Goal: Information Seeking & Learning: Learn about a topic

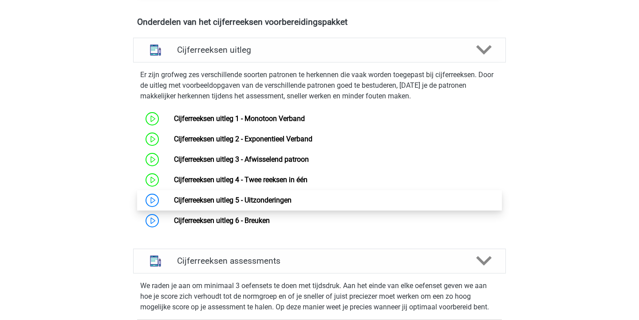
scroll to position [526, 0]
click at [251, 204] on link "Cijferreeksen uitleg 5 - Uitzonderingen" at bounding box center [233, 200] width 118 height 8
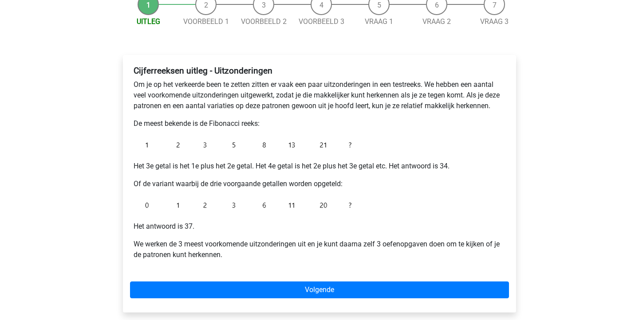
scroll to position [100, 0]
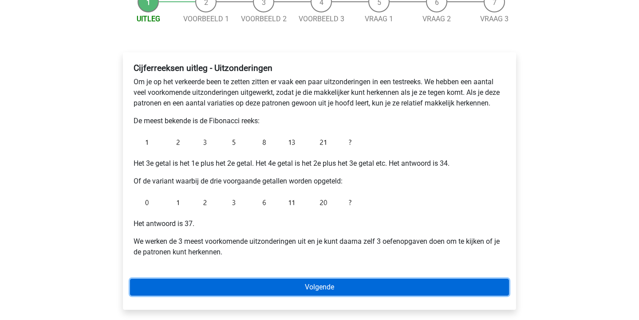
click at [362, 283] on link "Volgende" at bounding box center [319, 287] width 379 height 17
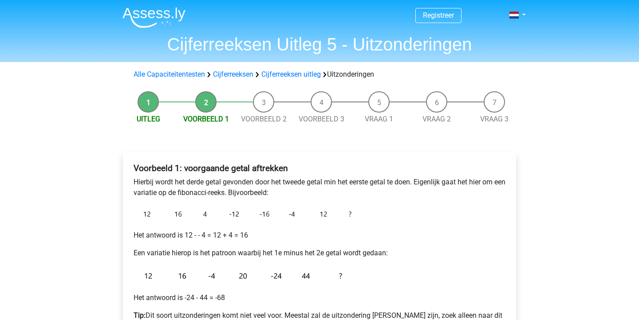
click at [428, 216] on div "Voorbeeld 1: voorgaande getal aftrekken Hierbij wordt het derde getal gevonden …" at bounding box center [319, 256] width 379 height 193
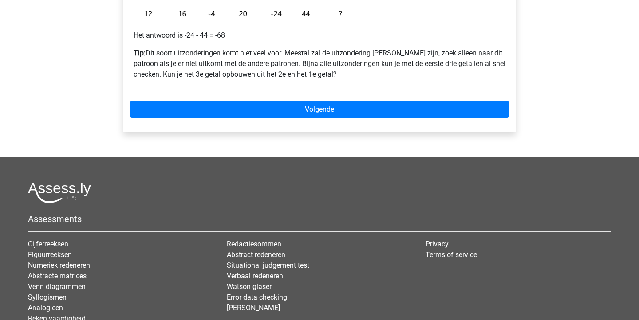
scroll to position [225, 0]
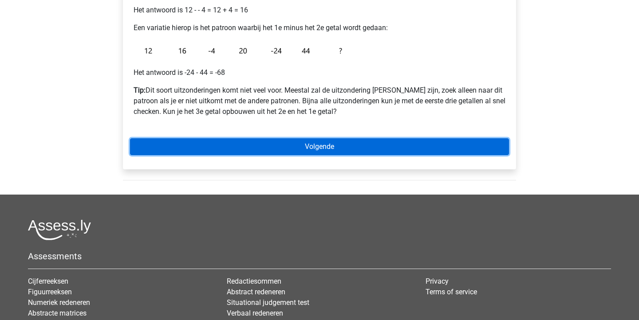
click at [334, 145] on link "Volgende" at bounding box center [319, 146] width 379 height 17
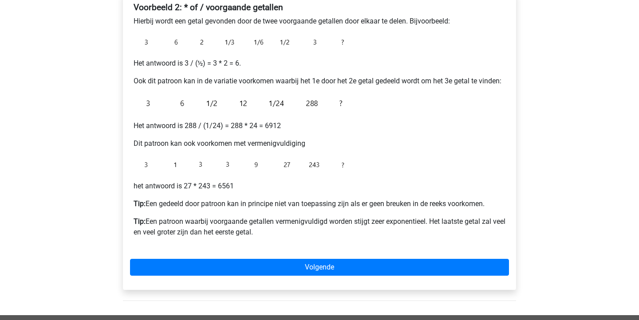
scroll to position [153, 0]
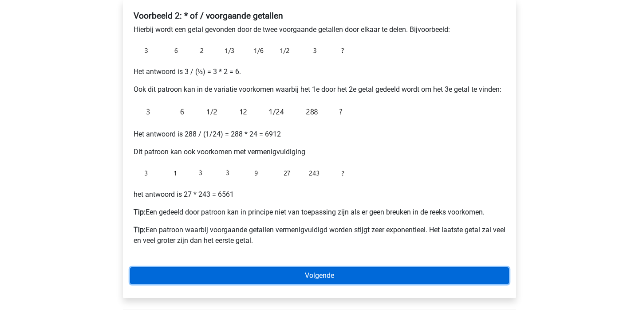
click at [337, 272] on link "Volgende" at bounding box center [319, 275] width 379 height 17
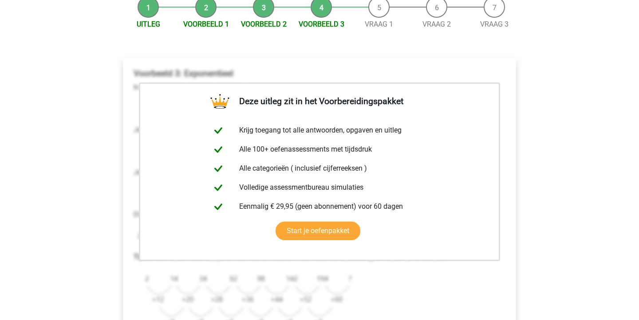
scroll to position [162, 0]
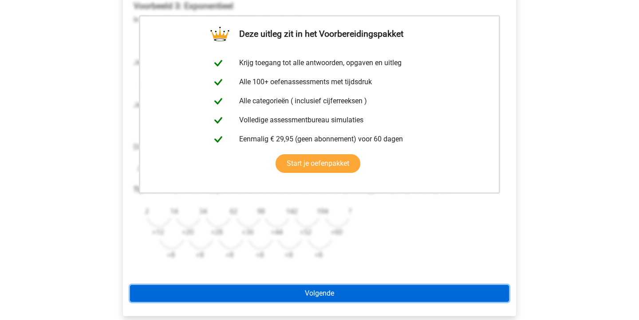
click at [322, 290] on link "Volgende" at bounding box center [319, 293] width 379 height 17
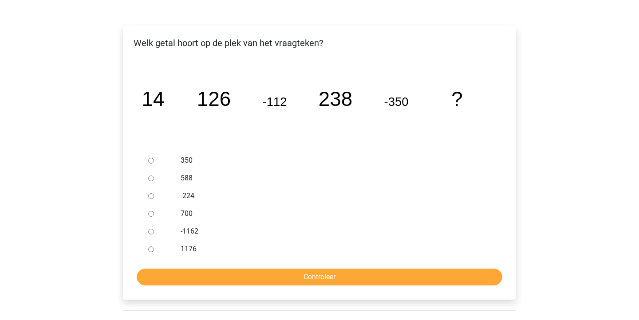
scroll to position [127, 0]
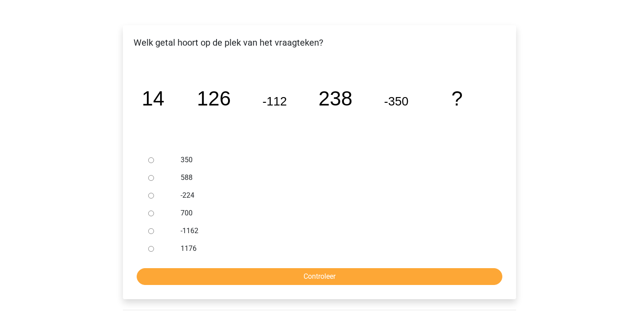
click at [148, 179] on input "588" at bounding box center [151, 178] width 6 height 6
radio input "true"
click at [267, 286] on div "Welk getal hoort op de plek van het vraagteken? image/svg+xml 14 126 -112 238 -…" at bounding box center [319, 162] width 393 height 274
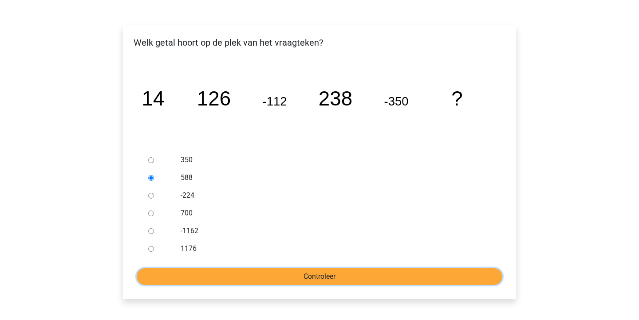
click at [281, 280] on input "Controleer" at bounding box center [319, 276] width 365 height 17
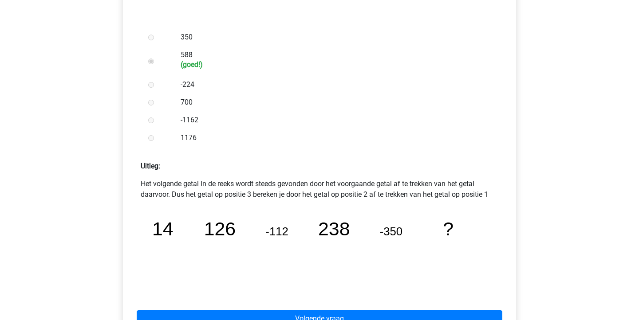
scroll to position [258, 0]
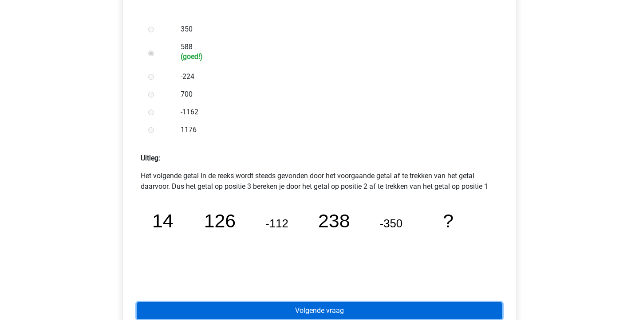
click at [306, 310] on link "Volgende vraag" at bounding box center [319, 310] width 365 height 17
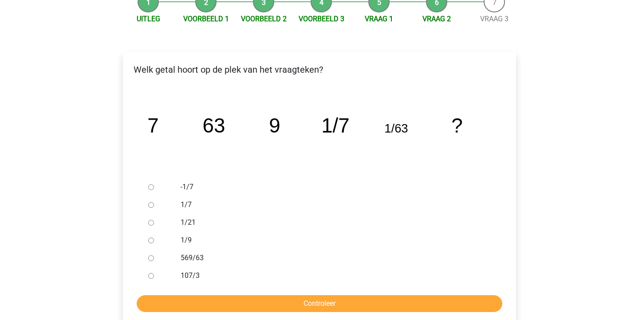
scroll to position [105, 0]
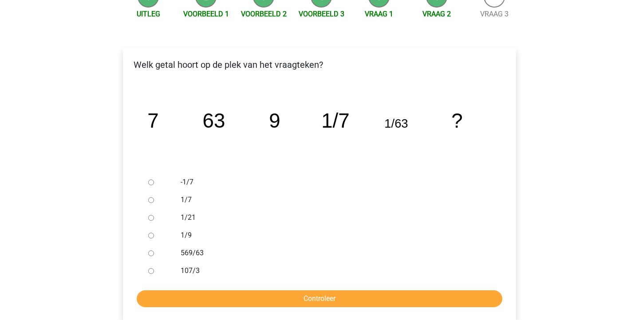
click at [150, 200] on input "1/7" at bounding box center [151, 200] width 6 height 6
radio input "true"
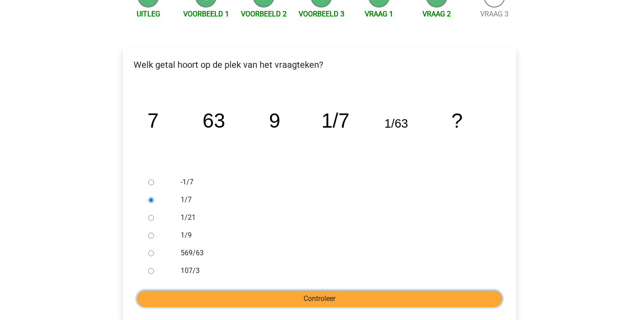
click at [290, 306] on input "Controleer" at bounding box center [319, 298] width 365 height 17
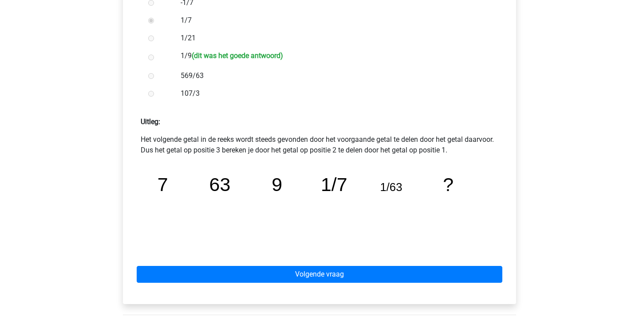
scroll to position [316, 0]
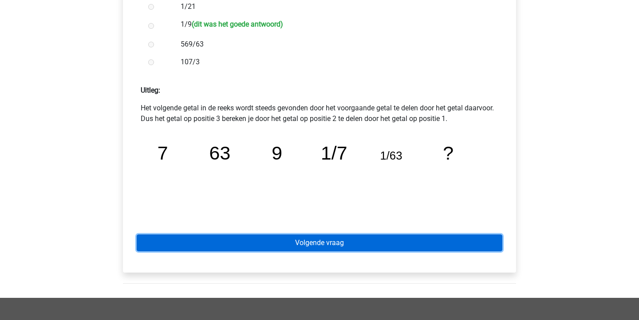
click at [387, 240] on link "Volgende vraag" at bounding box center [319, 243] width 365 height 17
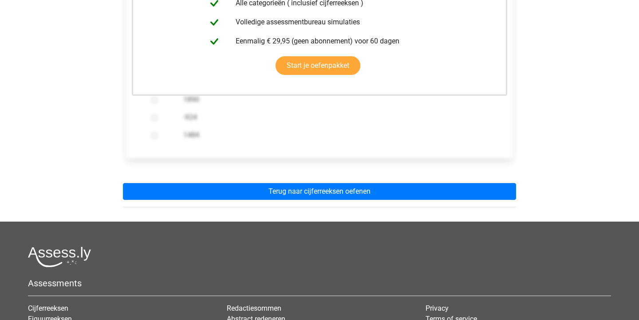
scroll to position [315, 0]
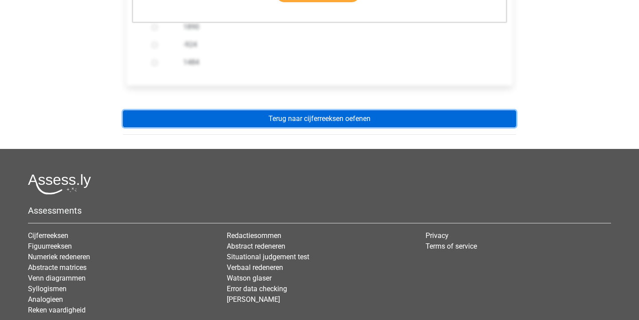
click at [346, 120] on link "Terug naar cijferreeksen oefenen" at bounding box center [319, 118] width 393 height 17
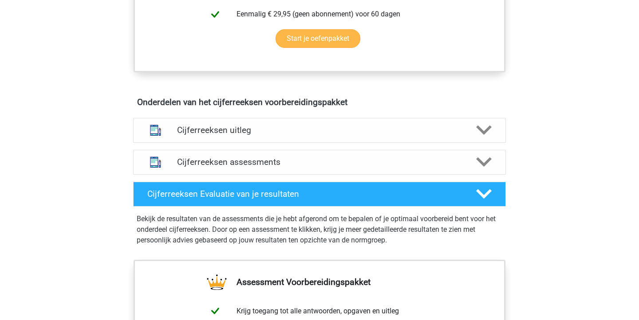
scroll to position [487, 0]
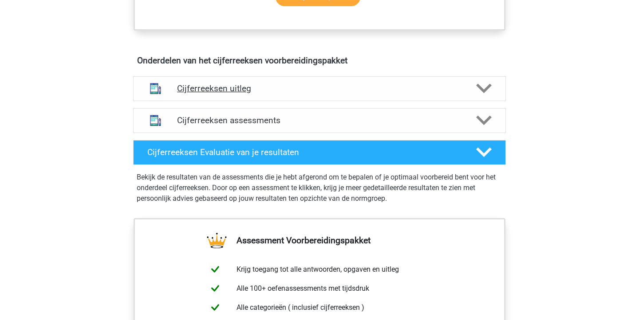
click at [326, 94] on h4 "Cijferreeksen uitleg" at bounding box center [319, 88] width 285 height 10
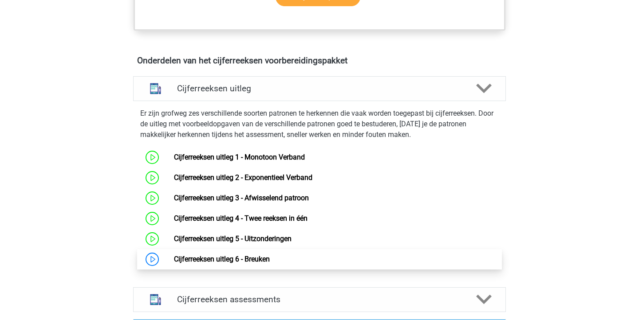
click at [264, 263] on link "Cijferreeksen uitleg 6 - Breuken" at bounding box center [222, 259] width 96 height 8
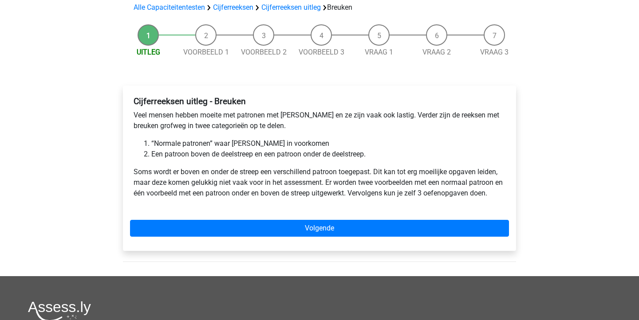
scroll to position [66, 0]
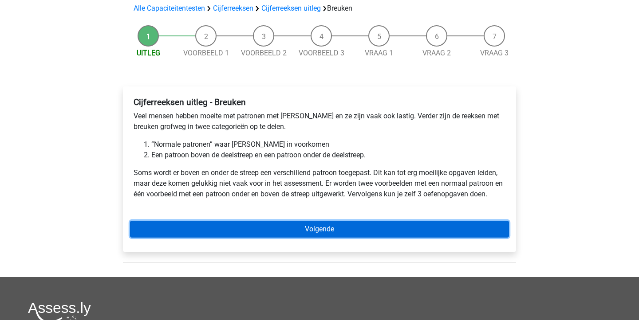
click at [388, 227] on link "Volgende" at bounding box center [319, 229] width 379 height 17
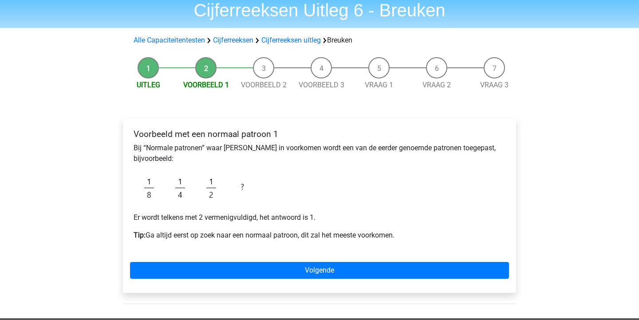
scroll to position [33, 0]
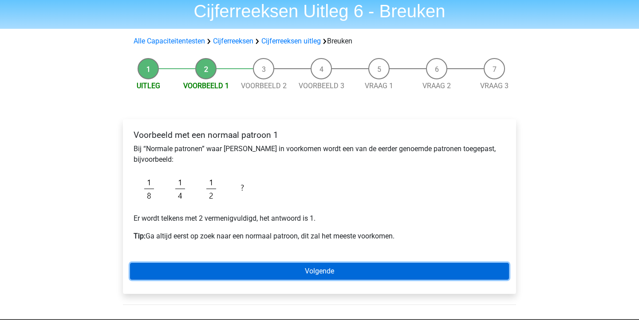
click at [368, 273] on link "Volgende" at bounding box center [319, 271] width 379 height 17
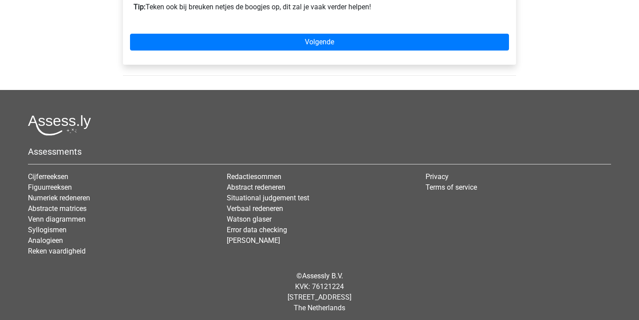
scroll to position [317, 0]
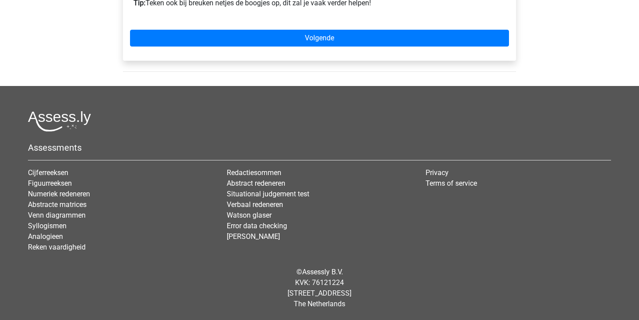
click at [556, 36] on div "Registreer Nederlands English" at bounding box center [319, 1] width 639 height 637
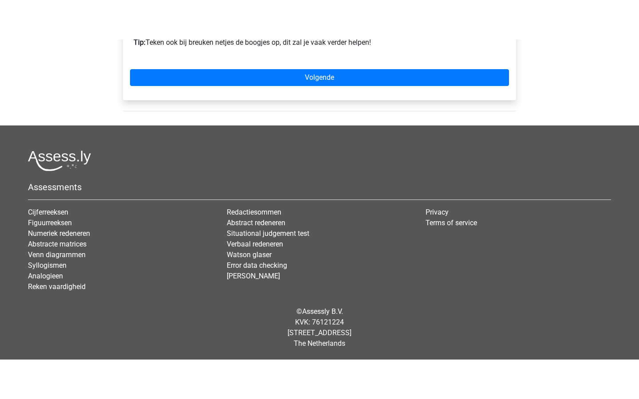
scroll to position [238, 0]
